Goal: Navigation & Orientation: Find specific page/section

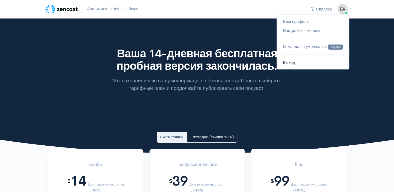
click at [297, 63] on link "Выход" at bounding box center [313, 62] width 73 height 9
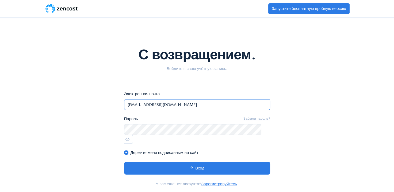
drag, startPoint x: 184, startPoint y: 106, endPoint x: 108, endPoint y: 107, distance: 76.6
click at [108, 107] on div "С возвращением. Войдите в свою учётную запись. eyJpdiI6IkF1bkIrdkpueXpvbHZWcFBt…" at bounding box center [197, 104] width 305 height 173
paste input "amulatuq602"
type input "[EMAIL_ADDRESS][DOMAIN_NAME]"
click at [101, 131] on div "С возвращением. Войдите в свою учётную запись. eyJpdiI6IkF1bkIrdkpueXpvbHZWcFBt…" at bounding box center [197, 104] width 305 height 173
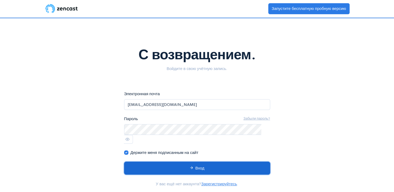
click at [224, 161] on button "Вход" at bounding box center [197, 167] width 146 height 13
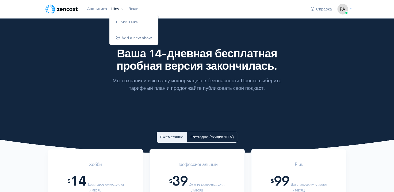
click at [118, 12] on link "Шоу" at bounding box center [117, 9] width 17 height 12
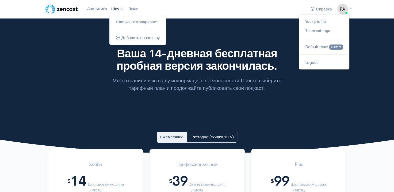
click at [349, 7] on icon at bounding box center [350, 8] width 3 height 3
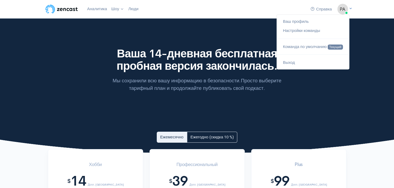
click at [350, 8] on icon at bounding box center [350, 8] width 3 height 3
click at [291, 62] on ya-tr-span "Выход" at bounding box center [289, 62] width 12 height 5
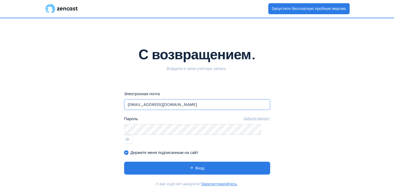
drag, startPoint x: 109, startPoint y: 98, endPoint x: 105, endPoint y: 98, distance: 3.5
click at [105, 98] on div "С возвращением. Войдите в свою учётную запись. eyJpdiI6Im94anJsTnFEa00vMFNyVXBX…" at bounding box center [197, 104] width 305 height 173
paste input "amulatuq602"
type input "[EMAIL_ADDRESS][DOMAIN_NAME]"
click at [111, 123] on div "С возвращением. Войдите в свою учётную запись. eyJpdiI6Im94anJsTnFEa00vMFNyVXBX…" at bounding box center [197, 104] width 305 height 173
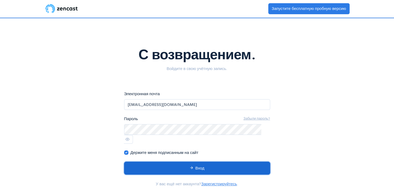
click at [200, 165] on ya-tr-span "Вход" at bounding box center [199, 167] width 9 height 5
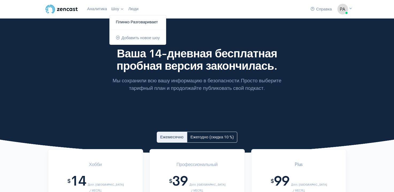
click at [127, 22] on ya-tr-span "Плинко Разговаривает" at bounding box center [137, 21] width 42 height 5
click at [126, 24] on ya-tr-span "Плинко Разговаривает" at bounding box center [137, 21] width 42 height 5
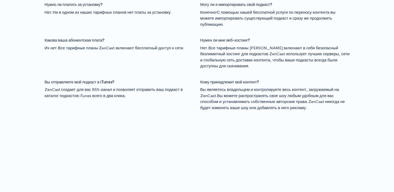
scroll to position [702, 0]
